Goal: Information Seeking & Learning: Understand process/instructions

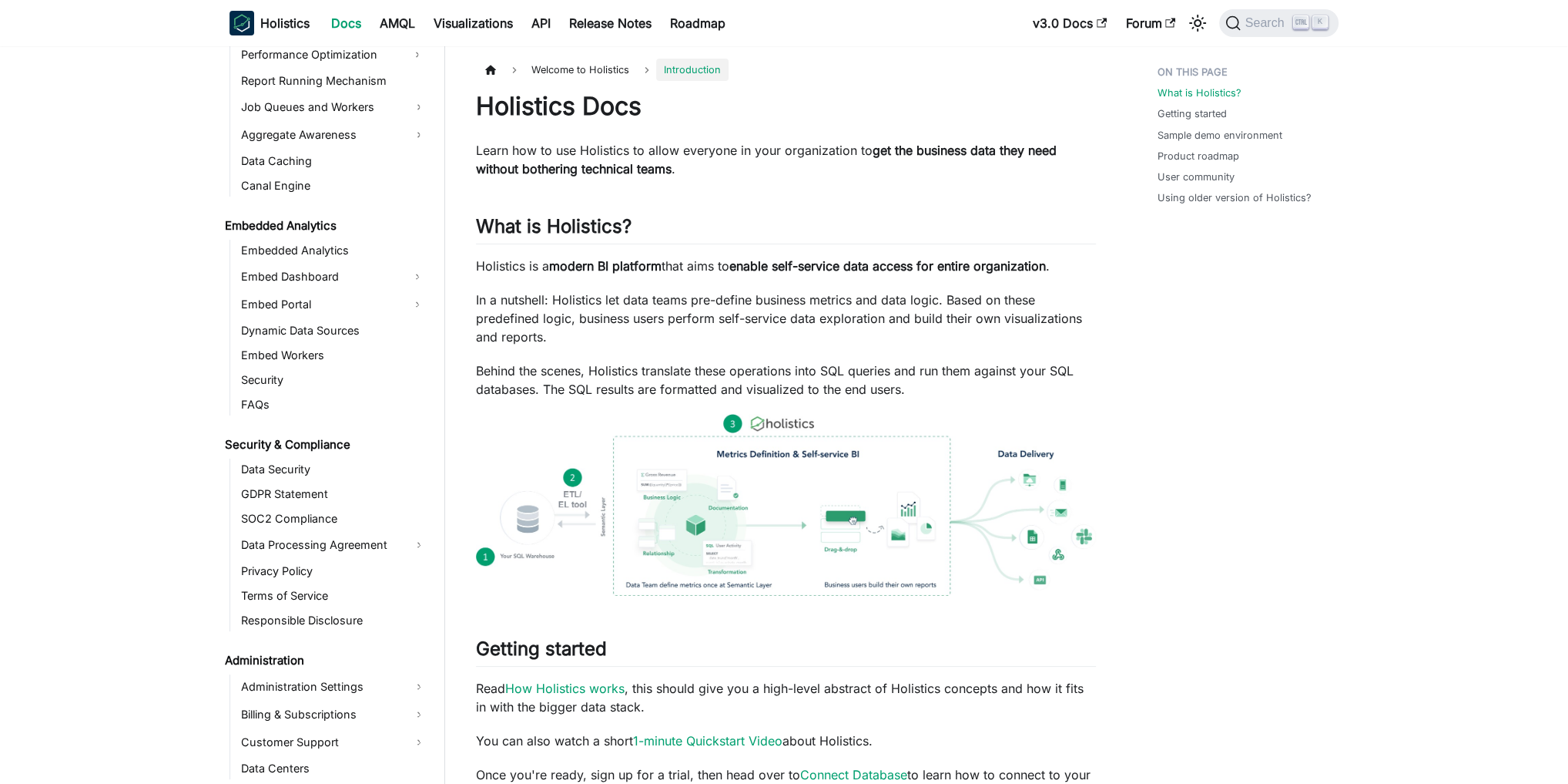
scroll to position [1487, 0]
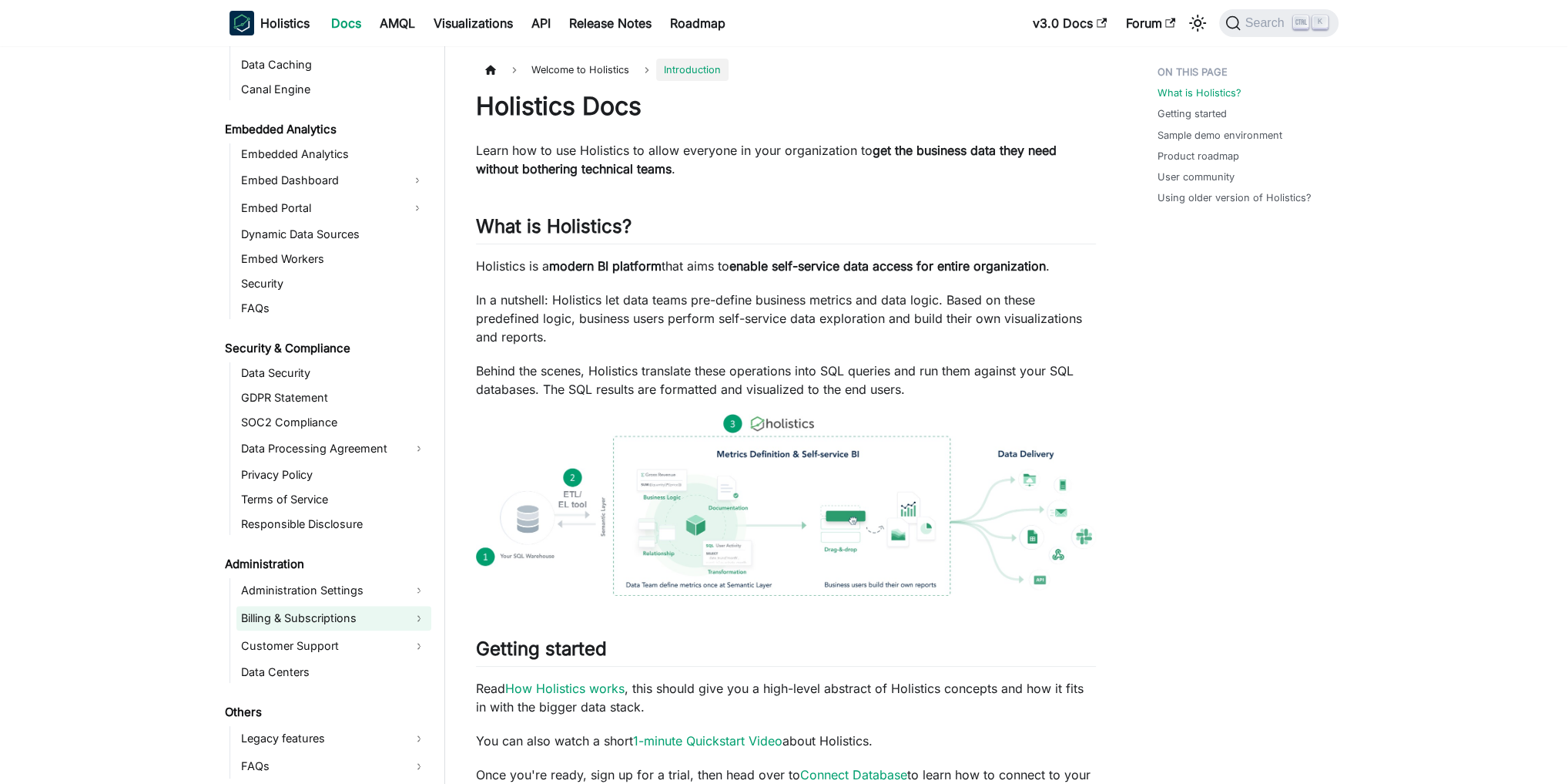
click at [310, 609] on link "Billing & Subscriptions" at bounding box center [334, 618] width 194 height 25
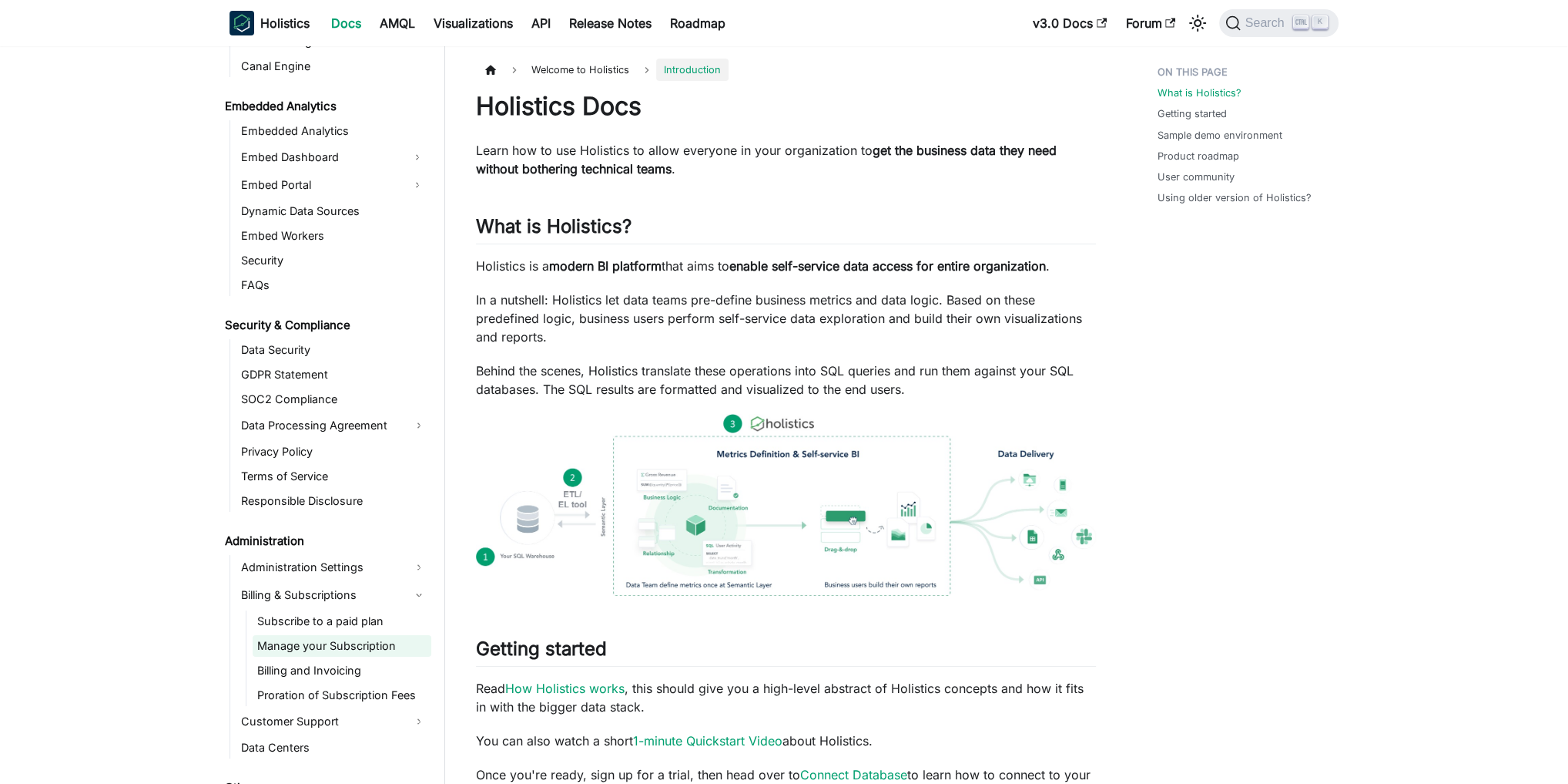
scroll to position [1549, 0]
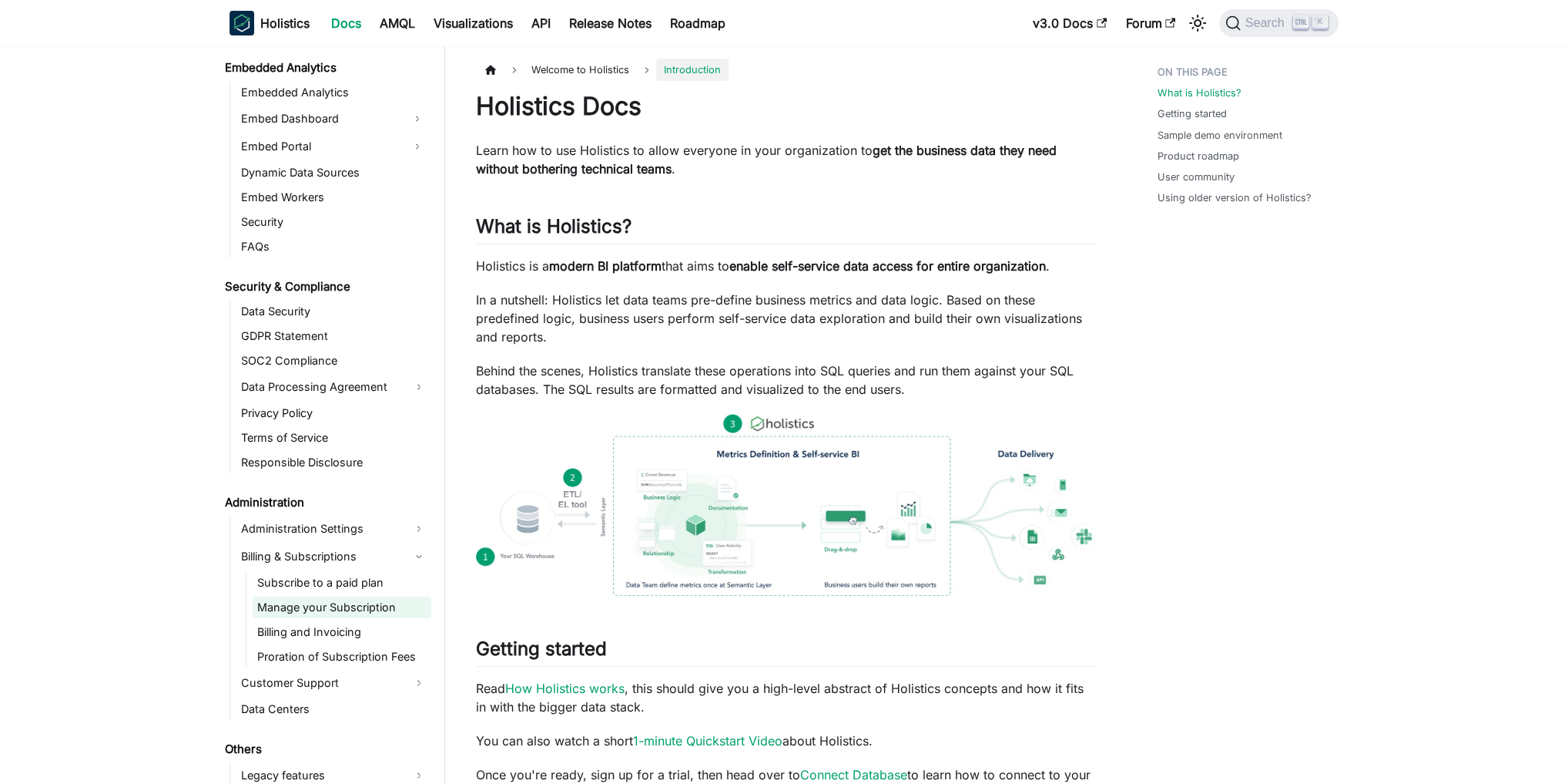
click at [347, 608] on link "Manage your Subscription" at bounding box center [342, 607] width 179 height 22
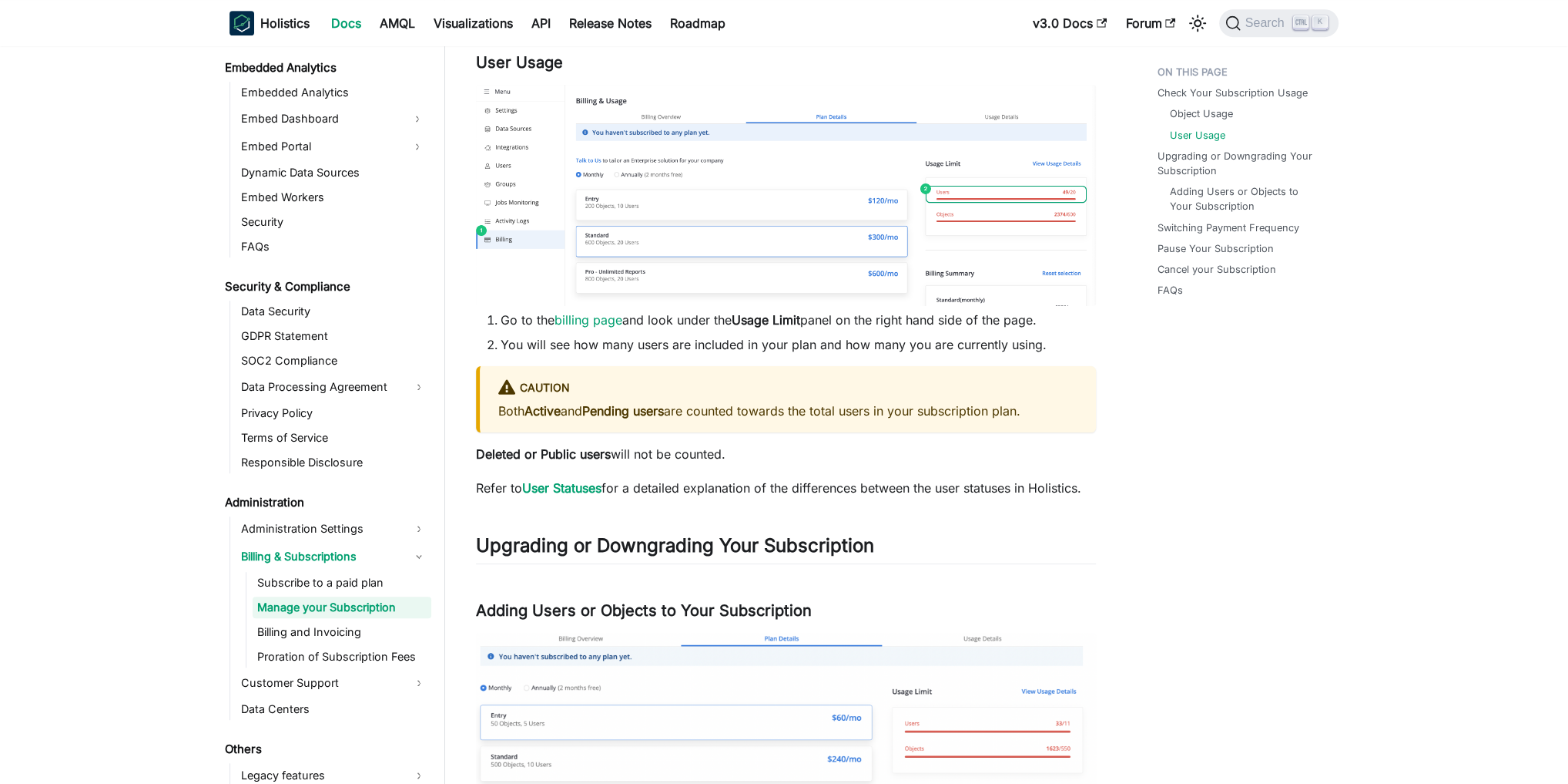
scroll to position [864, 0]
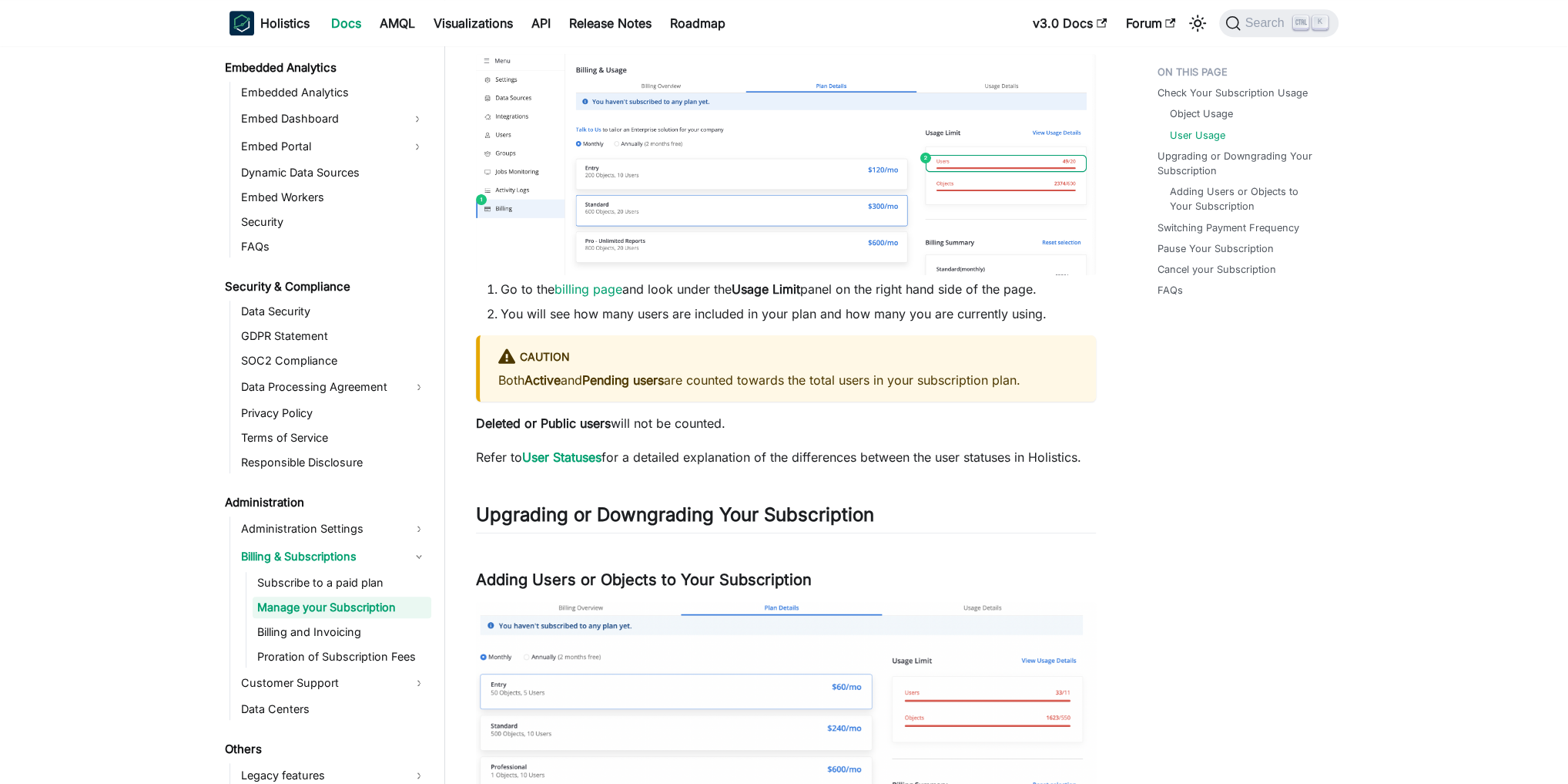
click at [606, 383] on strong "Pending users" at bounding box center [622, 380] width 81 height 16
click at [641, 381] on strong "Pending users" at bounding box center [622, 380] width 81 height 16
click at [591, 454] on link "User Statuses" at bounding box center [562, 457] width 80 height 16
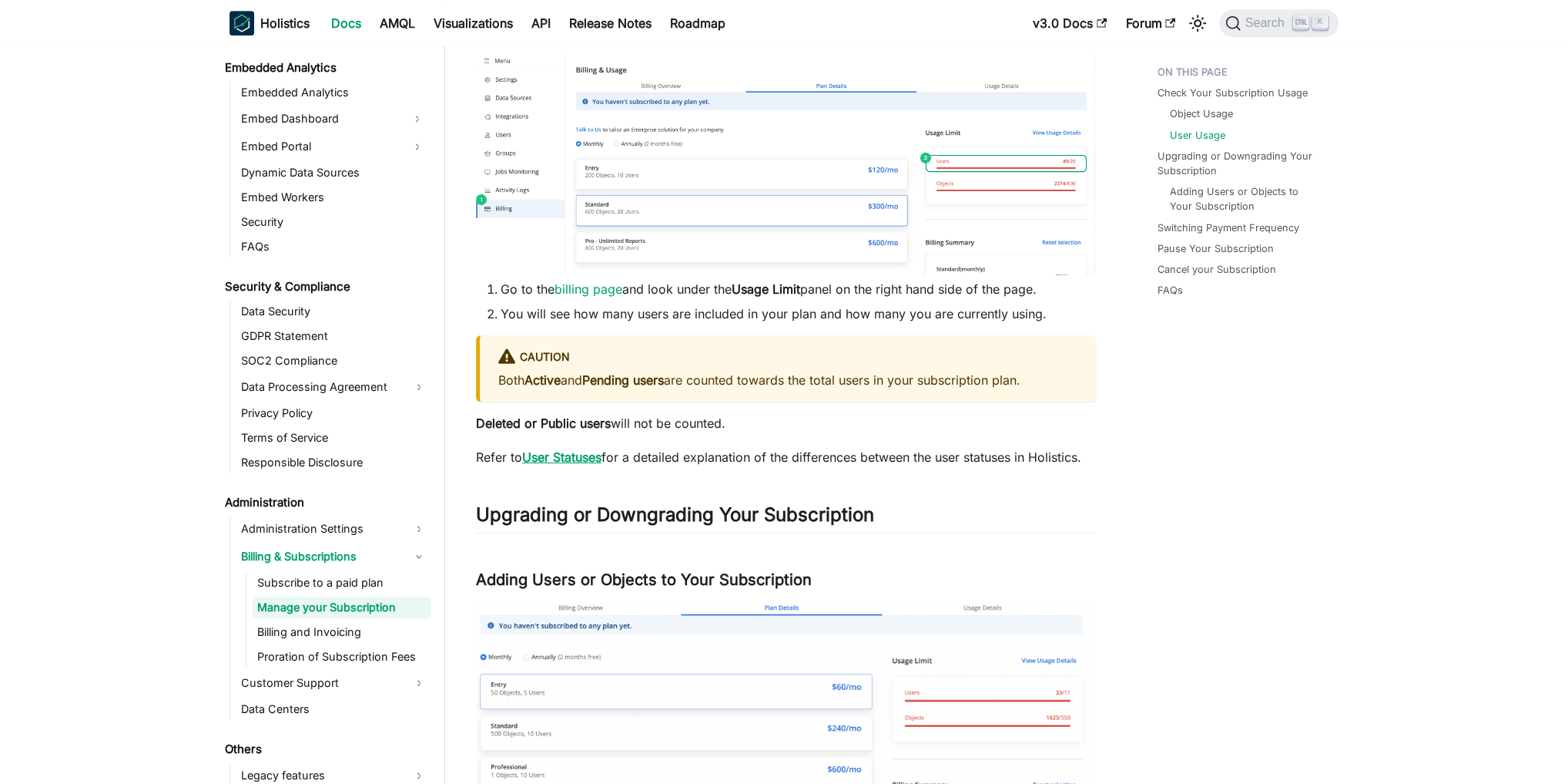
scroll to position [742, 0]
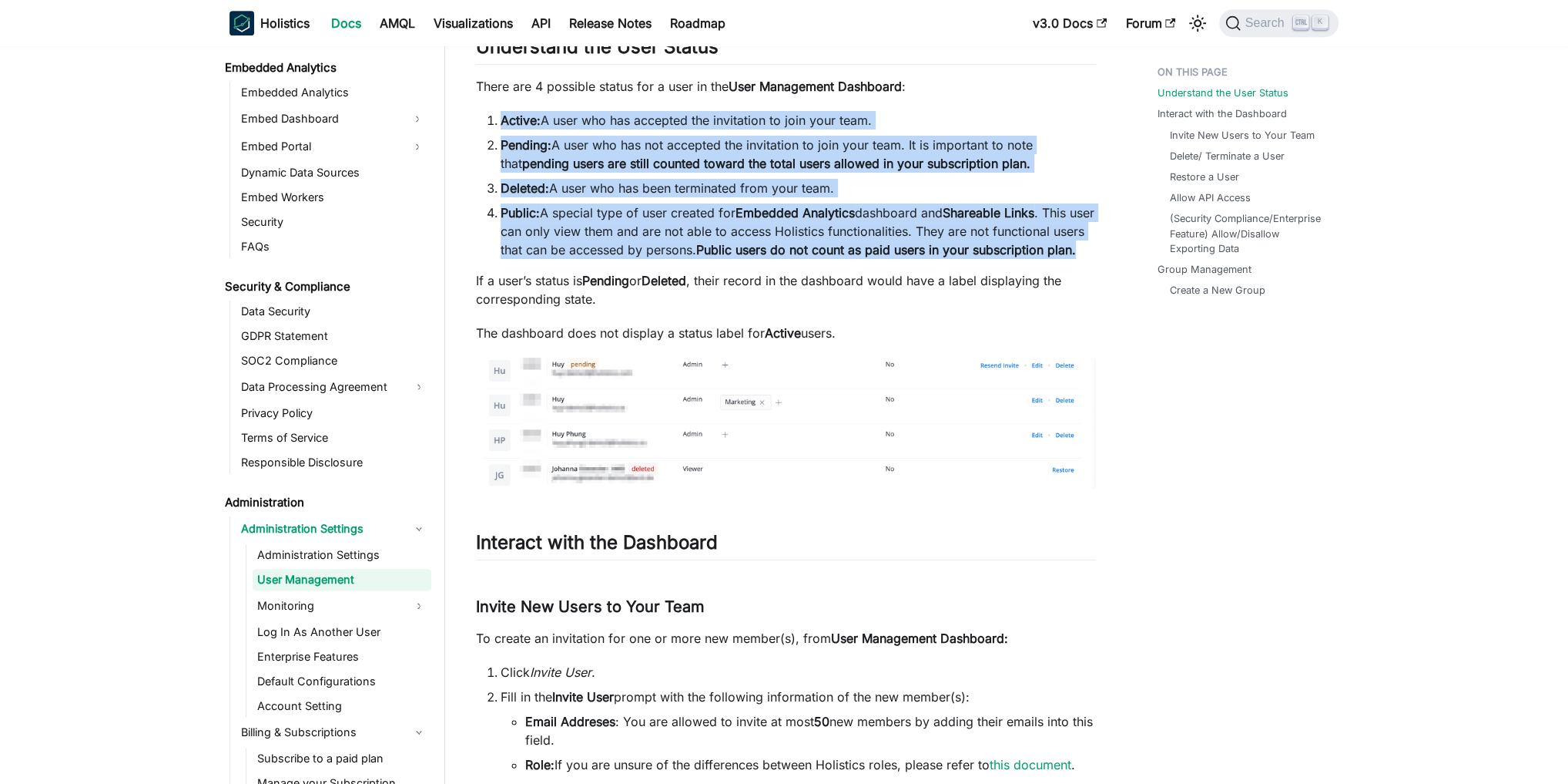
drag, startPoint x: 502, startPoint y: 119, endPoint x: 687, endPoint y: 265, distance: 235.7
click at [687, 259] on ol "Active: A user who has accepted the invitation to join your team. Pending: A us…" at bounding box center [785, 185] width 620 height 148
click at [687, 259] on li "Public: A special type of user created for Embedded Analytics dashboard and Sha…" at bounding box center [798, 231] width 595 height 55
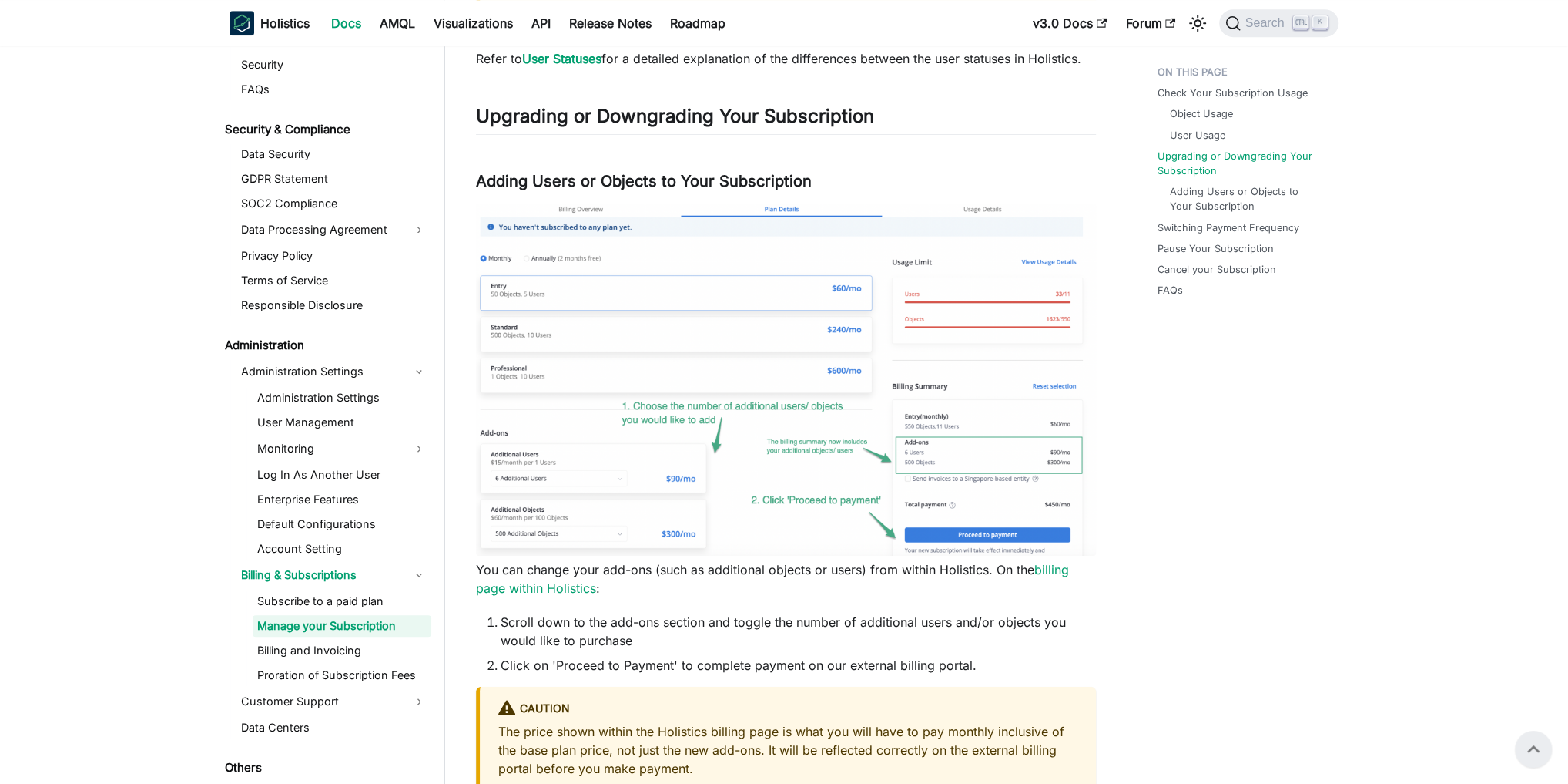
scroll to position [1204, 0]
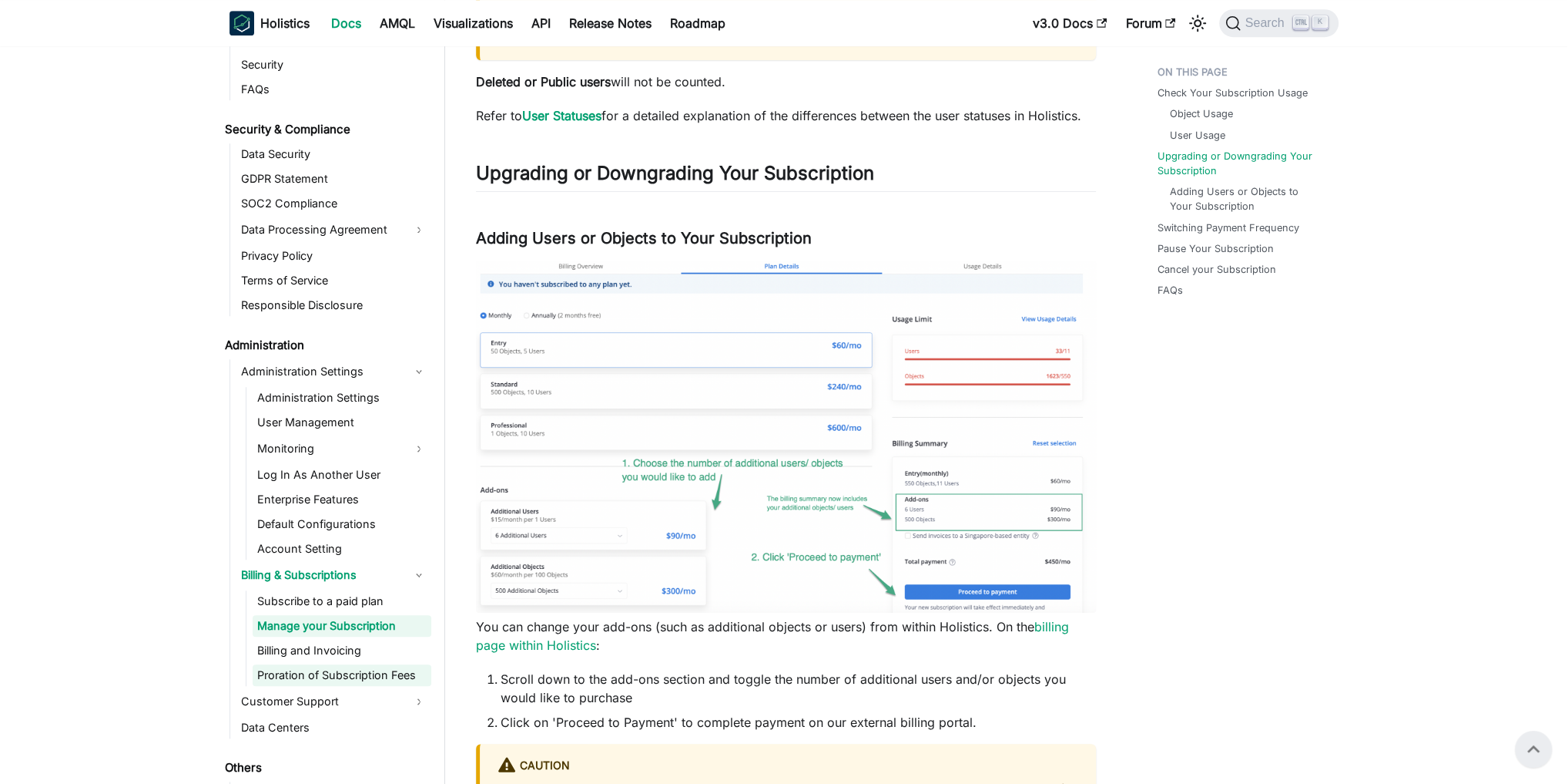
click at [331, 669] on link "Proration of Subscription Fees" at bounding box center [342, 675] width 179 height 22
